Goal: Information Seeking & Learning: Compare options

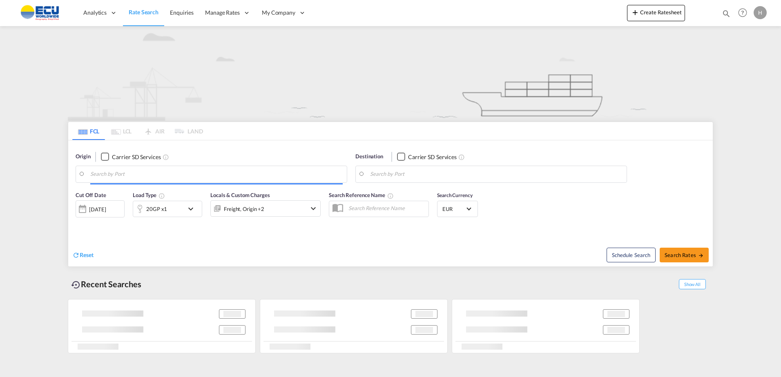
type input "[GEOGRAPHIC_DATA], [GEOGRAPHIC_DATA]"
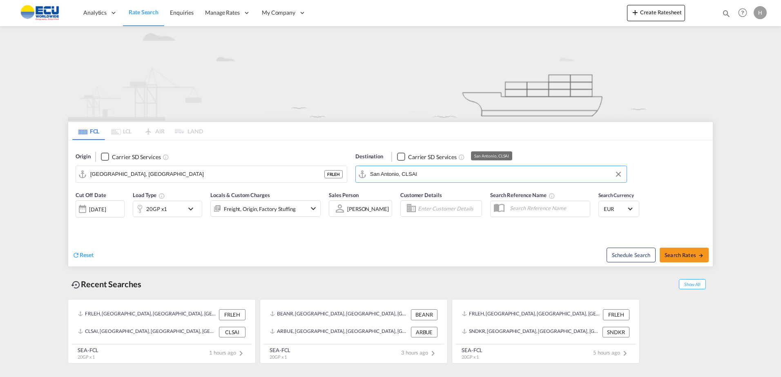
click at [416, 171] on input "San Antonio, CLSAI" at bounding box center [496, 174] width 252 height 12
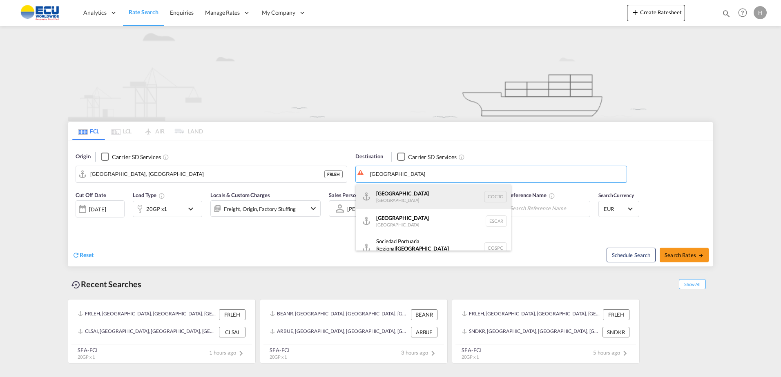
click at [397, 194] on div "[GEOGRAPHIC_DATA] [GEOGRAPHIC_DATA] COCTG" at bounding box center [433, 197] width 155 height 25
type input "[GEOGRAPHIC_DATA], COCTG"
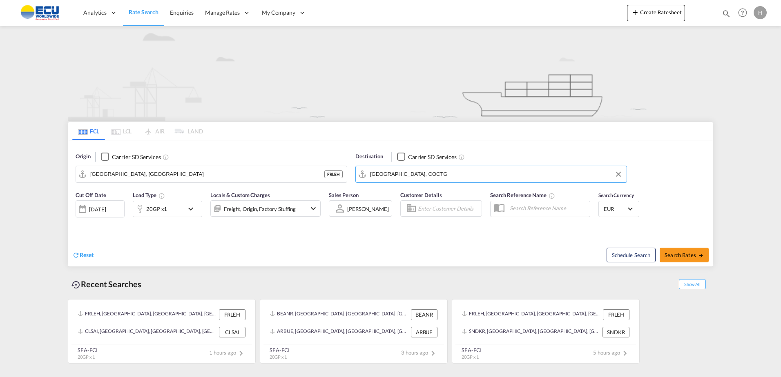
click at [254, 210] on div "Freight, Origin, Factory Stuffing" at bounding box center [260, 208] width 72 height 11
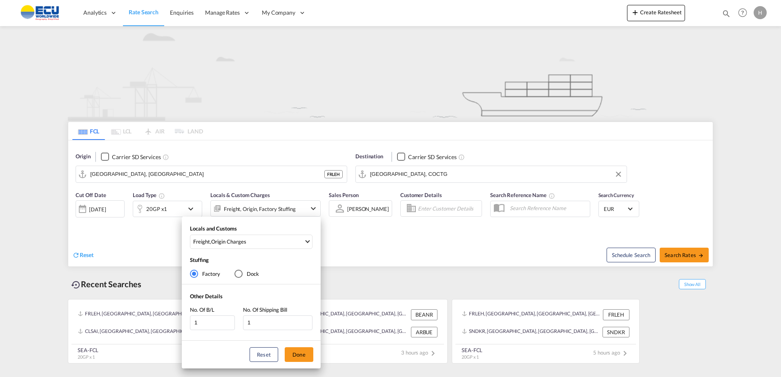
click at [361, 232] on div "Locals and Customs Freight , Origin Charges Clear All Select All Freight Origin…" at bounding box center [390, 188] width 781 height 377
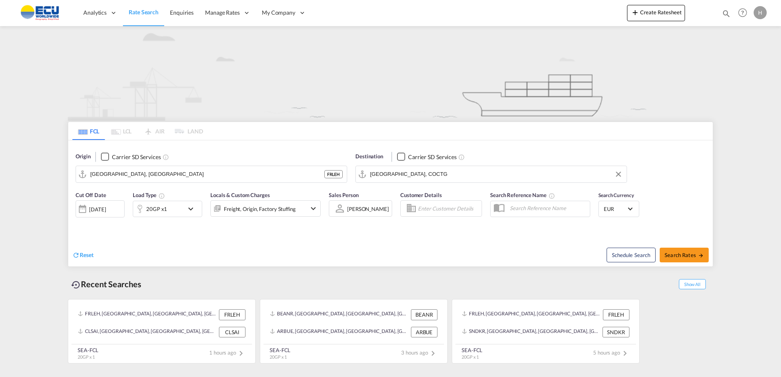
click at [106, 212] on div "[DATE]" at bounding box center [97, 209] width 17 height 7
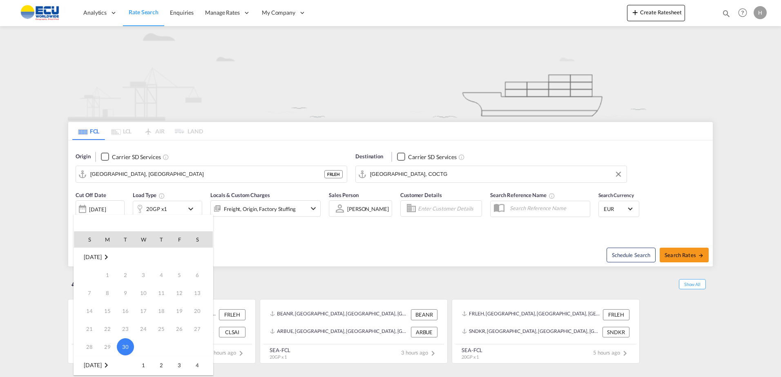
click at [306, 239] on div at bounding box center [390, 188] width 781 height 377
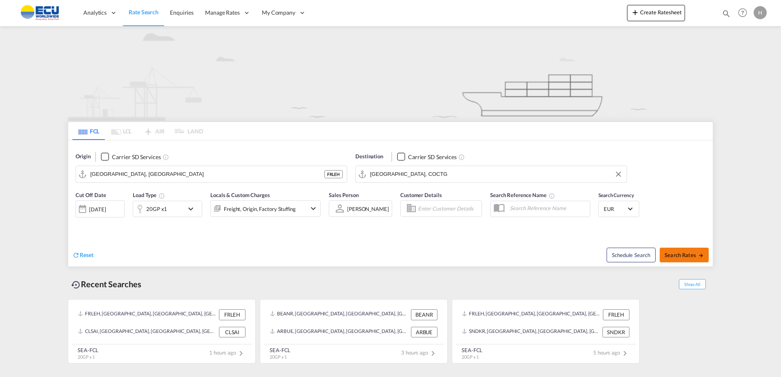
click at [664, 251] on button "Search Rates" at bounding box center [684, 255] width 49 height 15
type input "FRLEH to COCTG / [DATE]"
